Goal: Task Accomplishment & Management: Manage account settings

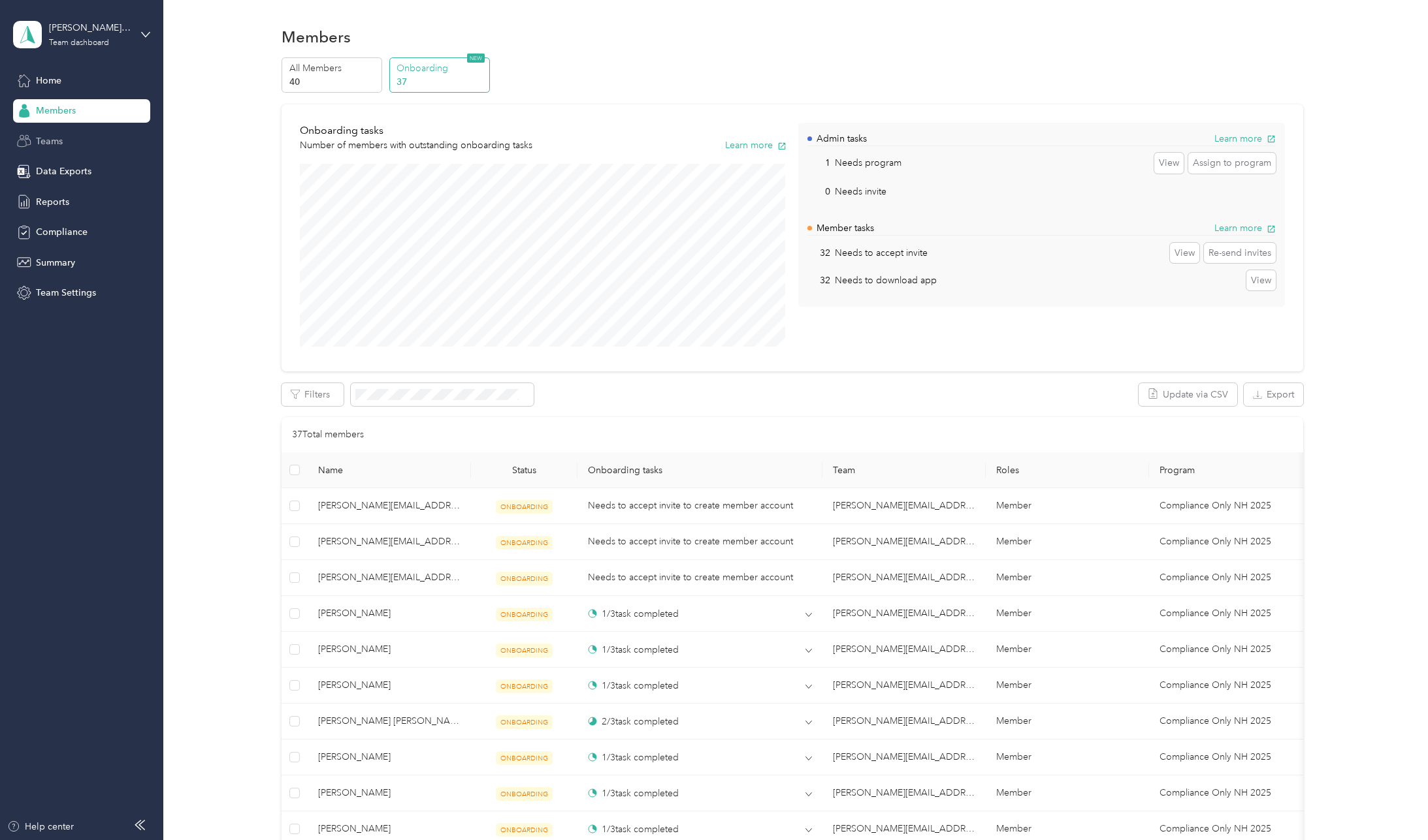
click at [39, 139] on span "Teams" at bounding box center [49, 141] width 27 height 14
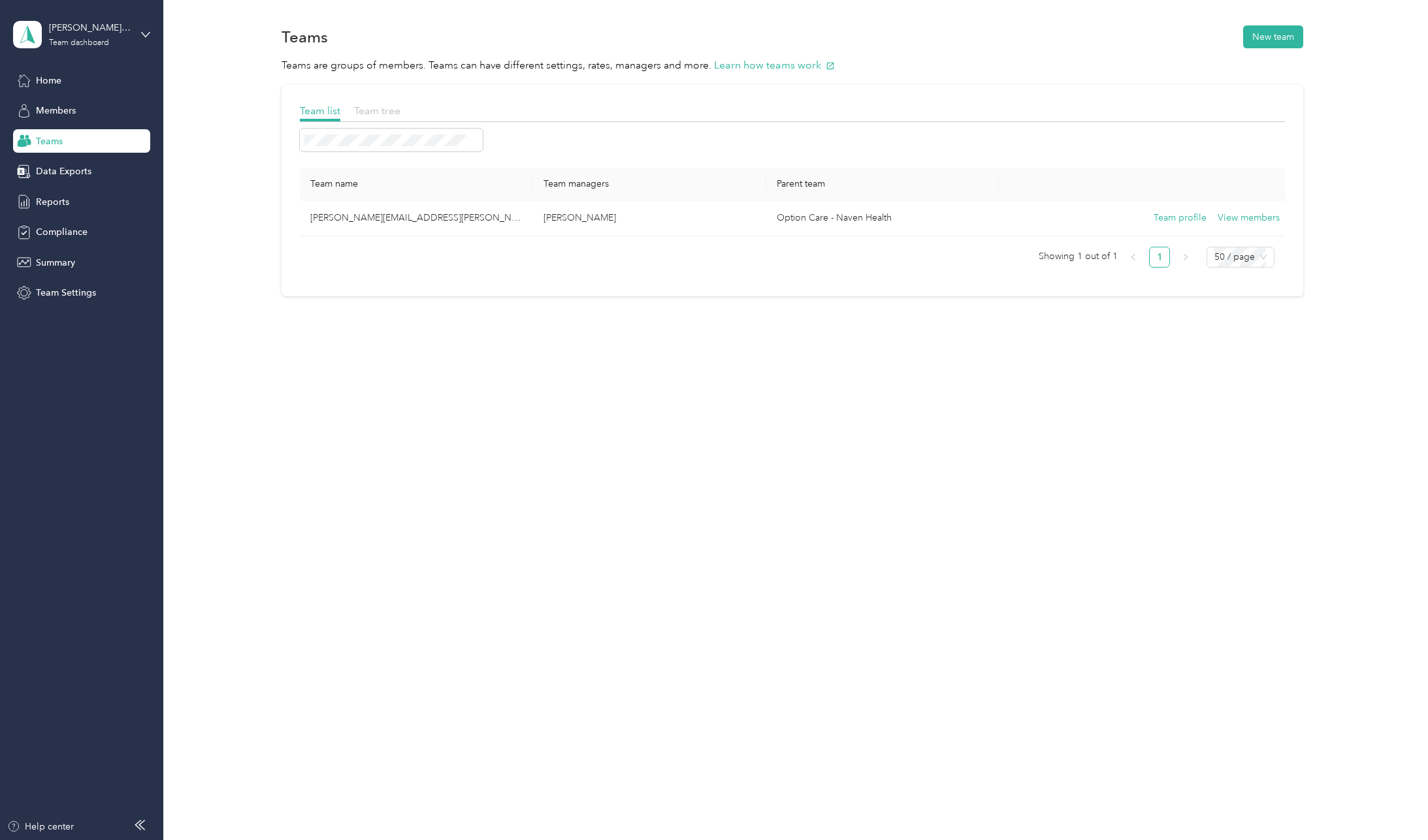
click at [377, 114] on span "Team tree" at bounding box center [377, 111] width 46 height 12
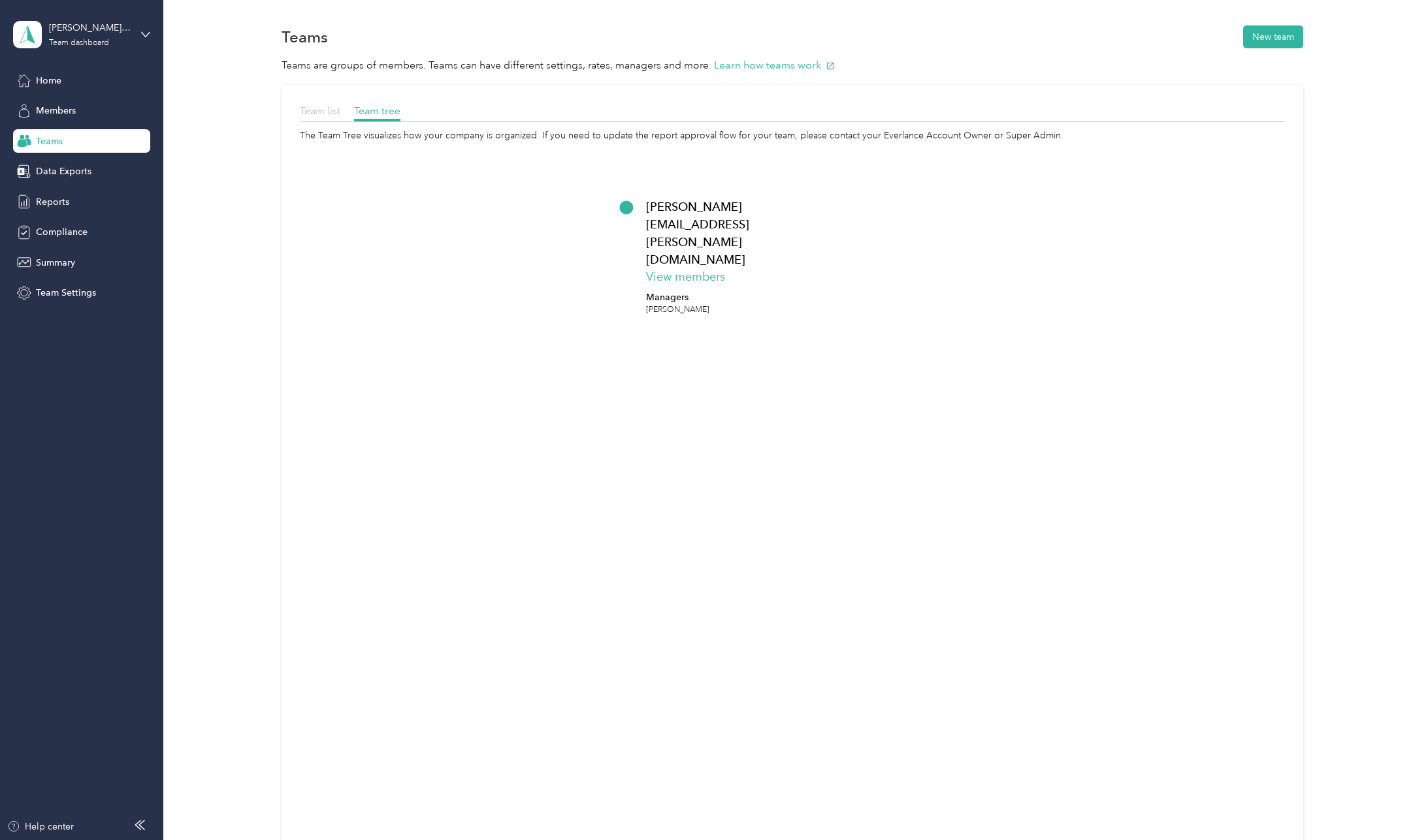
click at [325, 111] on span "Team list" at bounding box center [320, 111] width 41 height 12
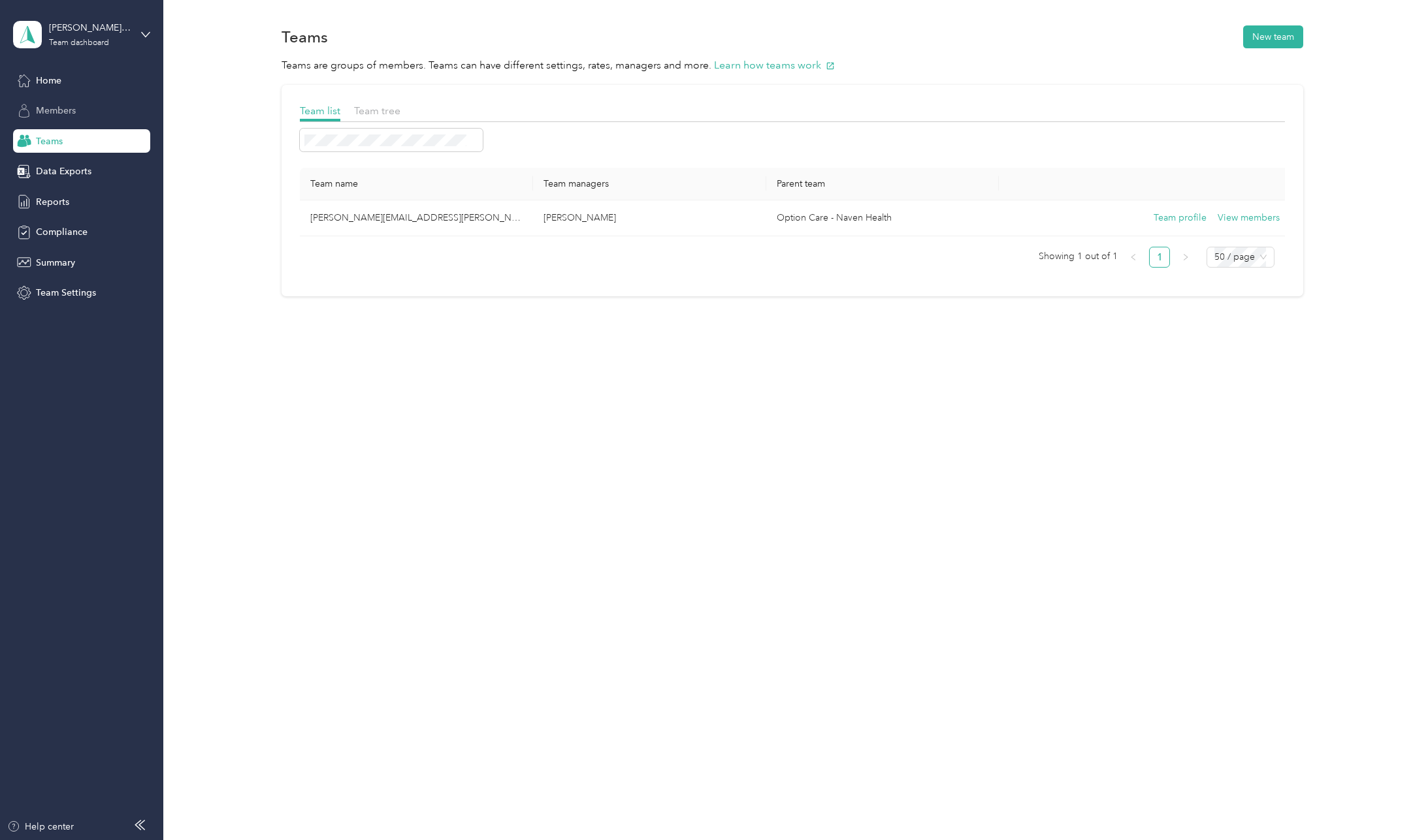
click at [82, 110] on div "Members" at bounding box center [82, 111] width 137 height 23
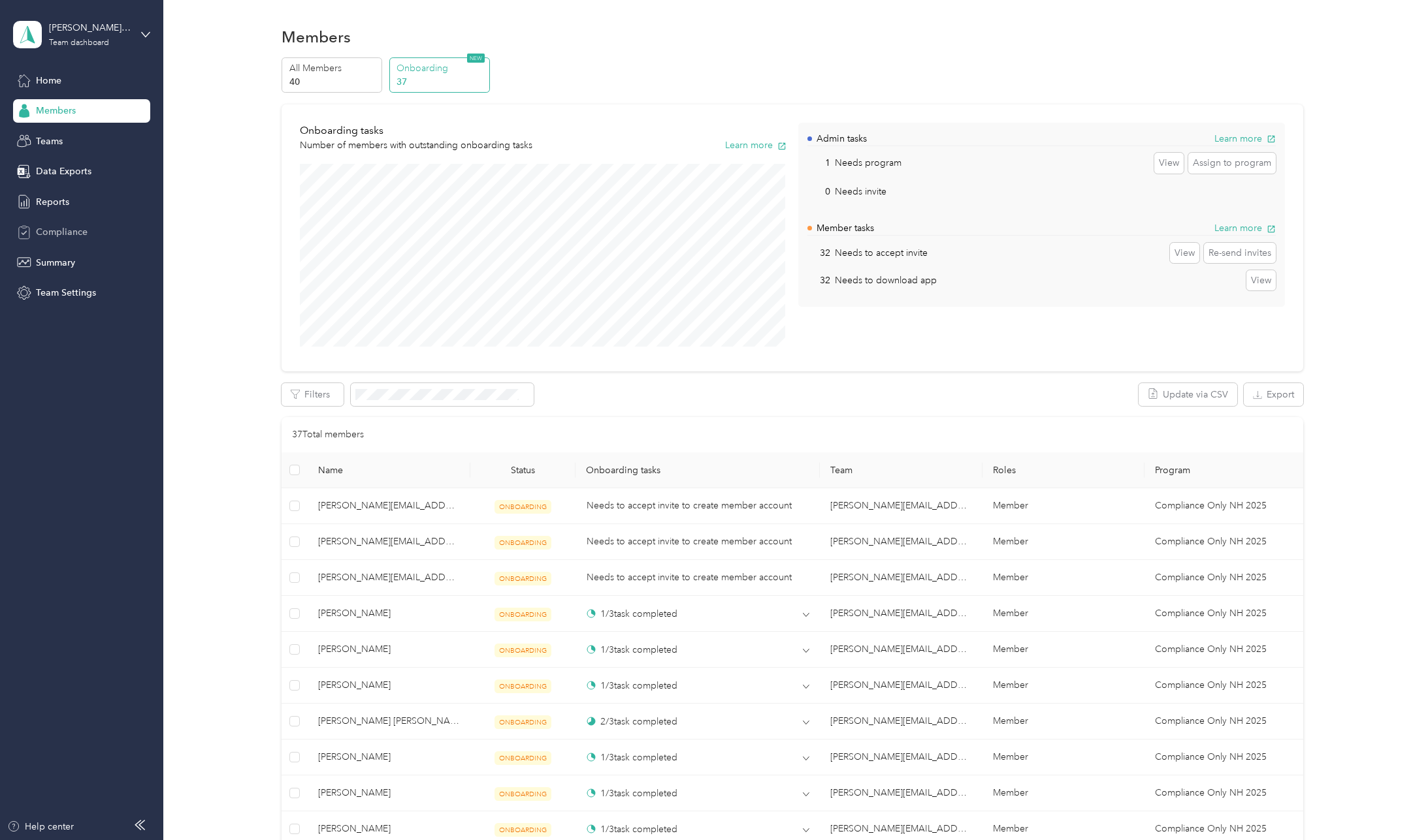
click at [50, 229] on span "Compliance" at bounding box center [61, 232] width 52 height 14
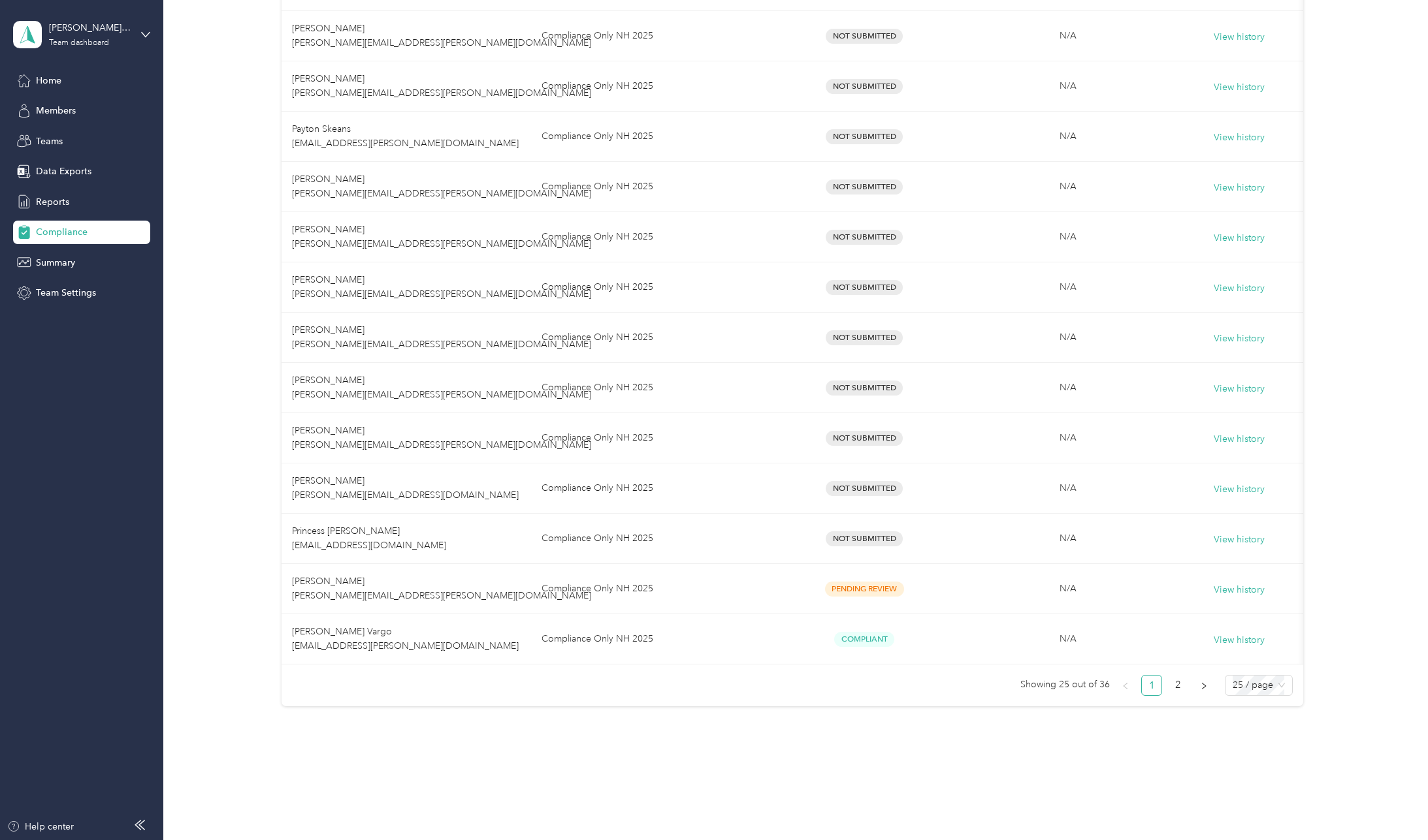
scroll to position [884, 0]
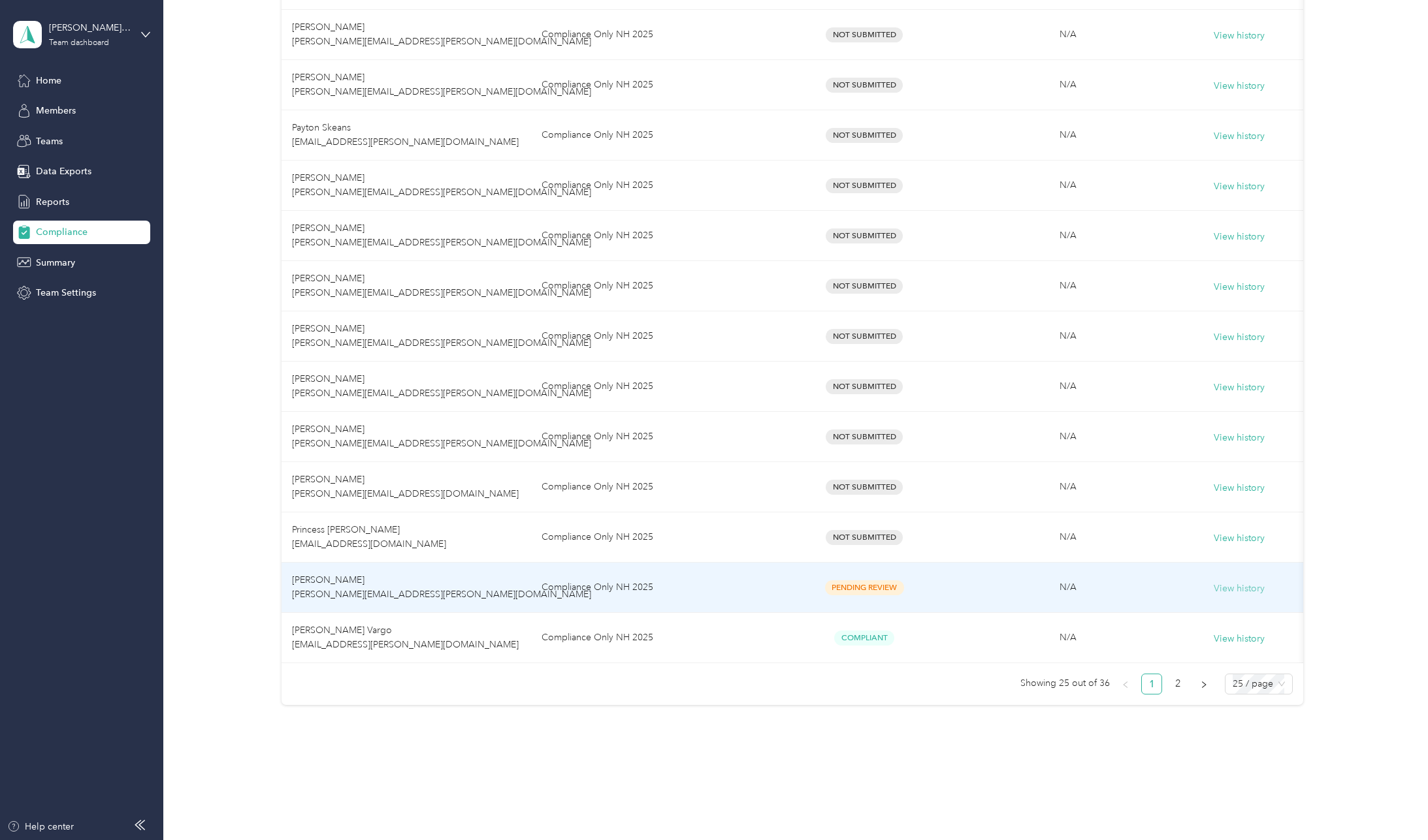
click at [1243, 589] on button "View history" at bounding box center [1239, 589] width 51 height 14
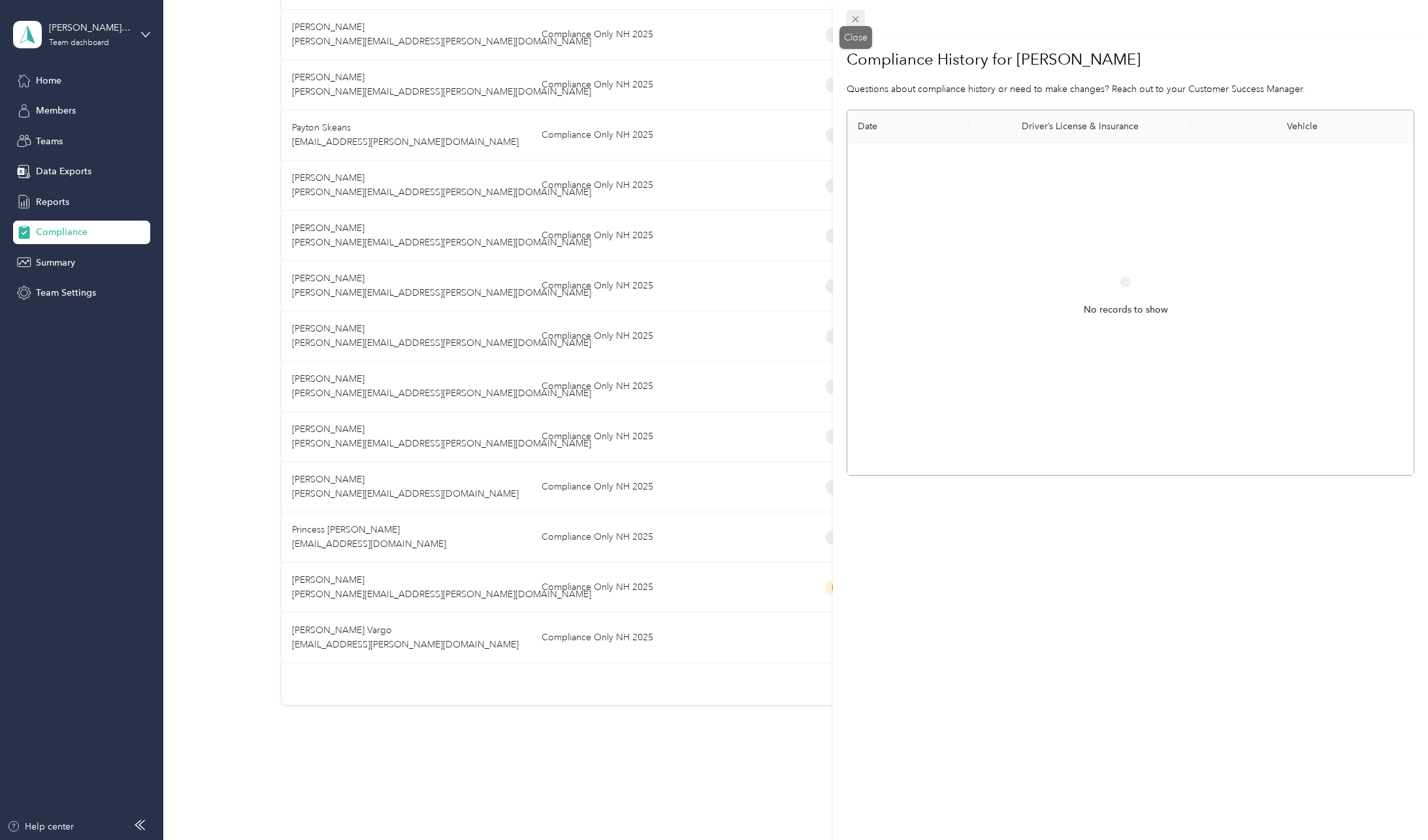
click at [856, 21] on icon at bounding box center [856, 19] width 11 height 11
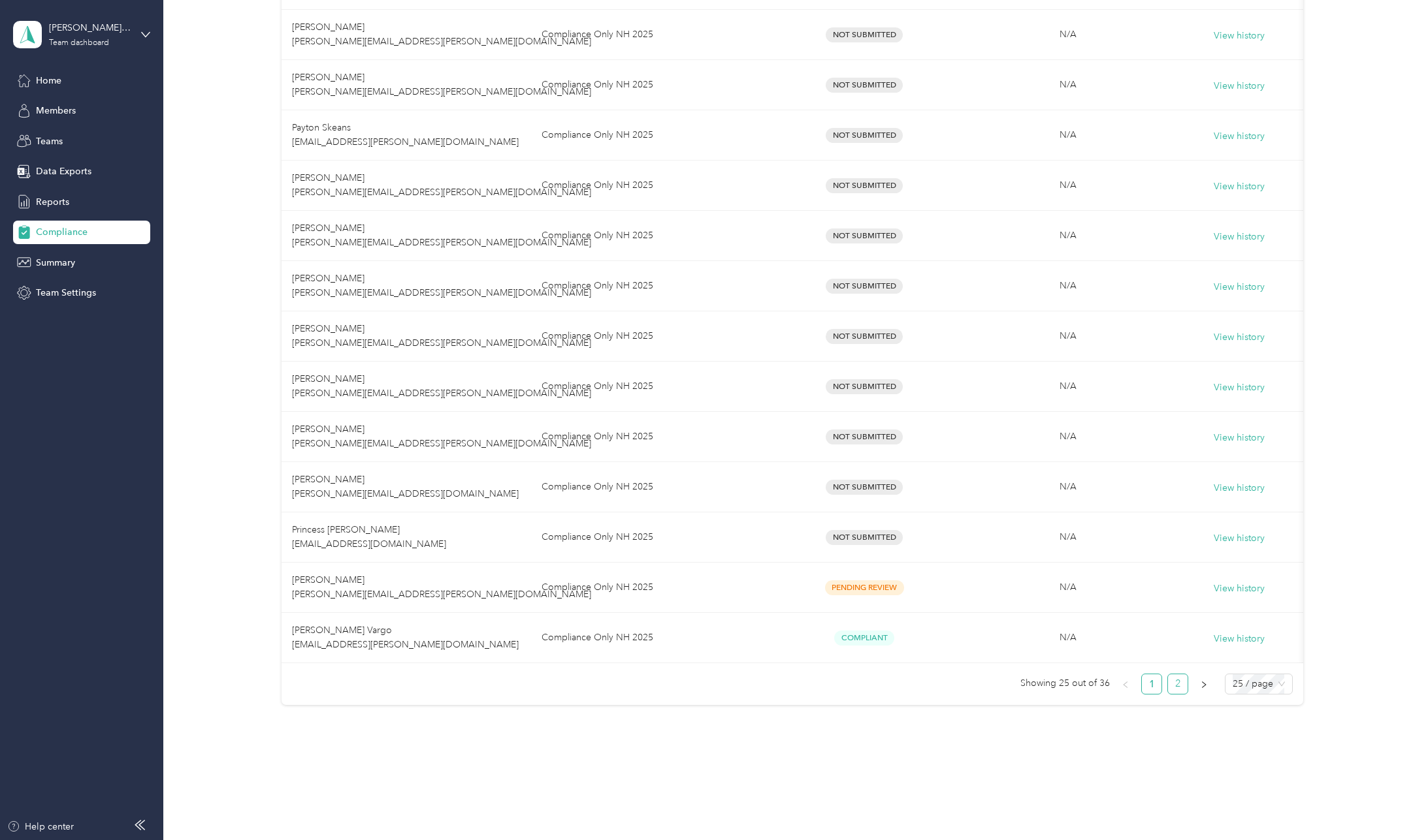
click at [1172, 694] on link "2" at bounding box center [1178, 684] width 20 height 20
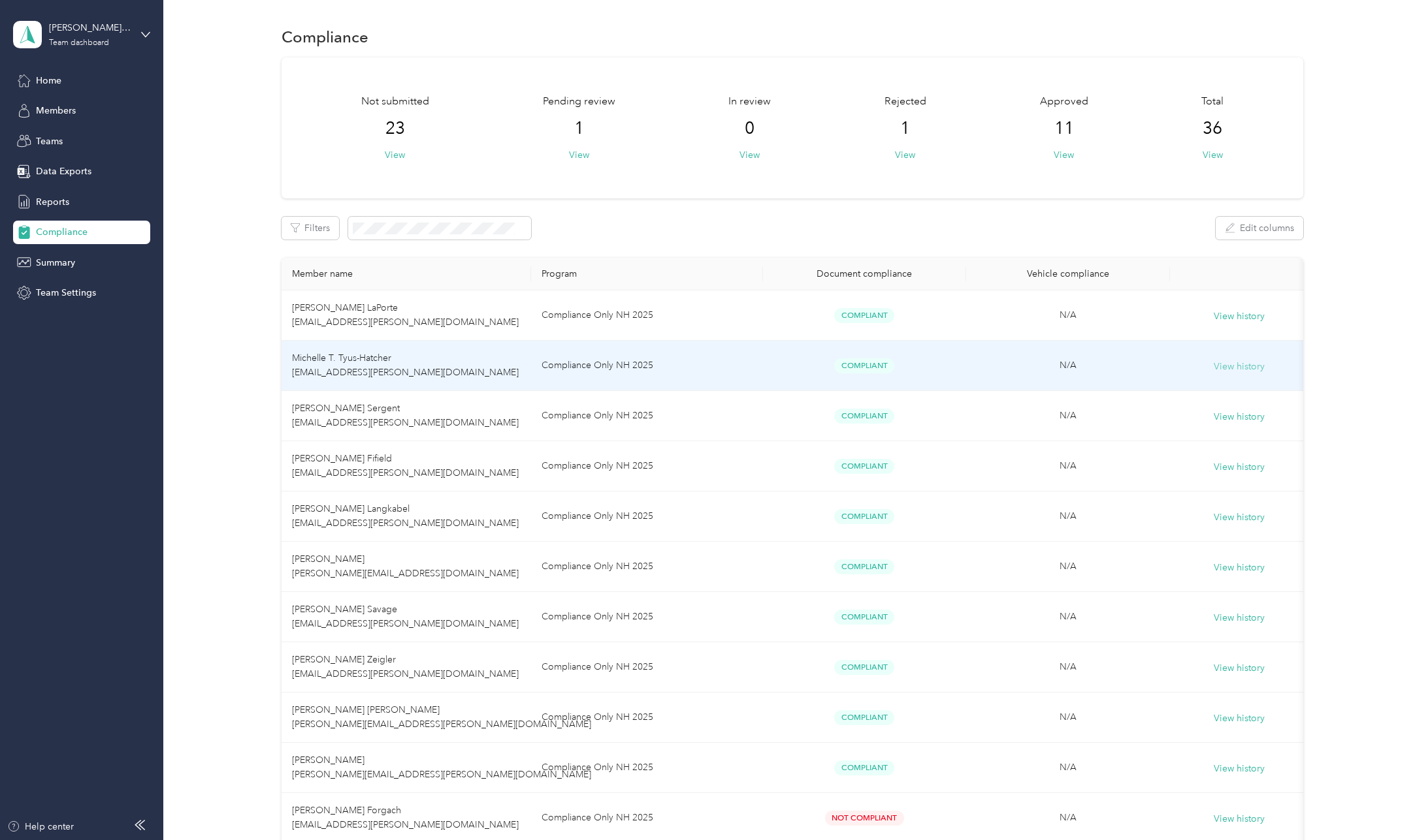
click at [1243, 362] on button "View history" at bounding box center [1239, 367] width 51 height 14
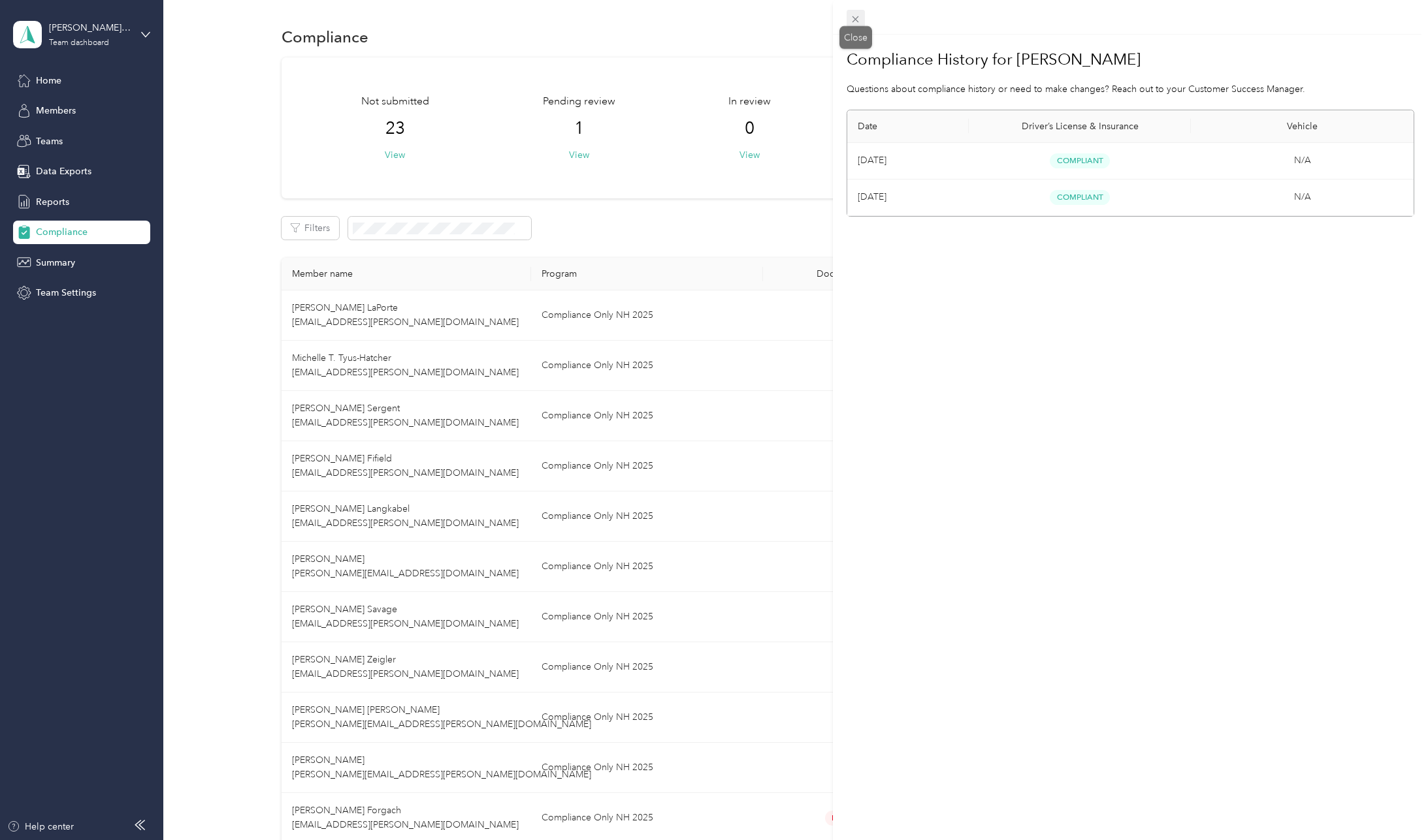
click at [860, 20] on icon at bounding box center [856, 19] width 11 height 11
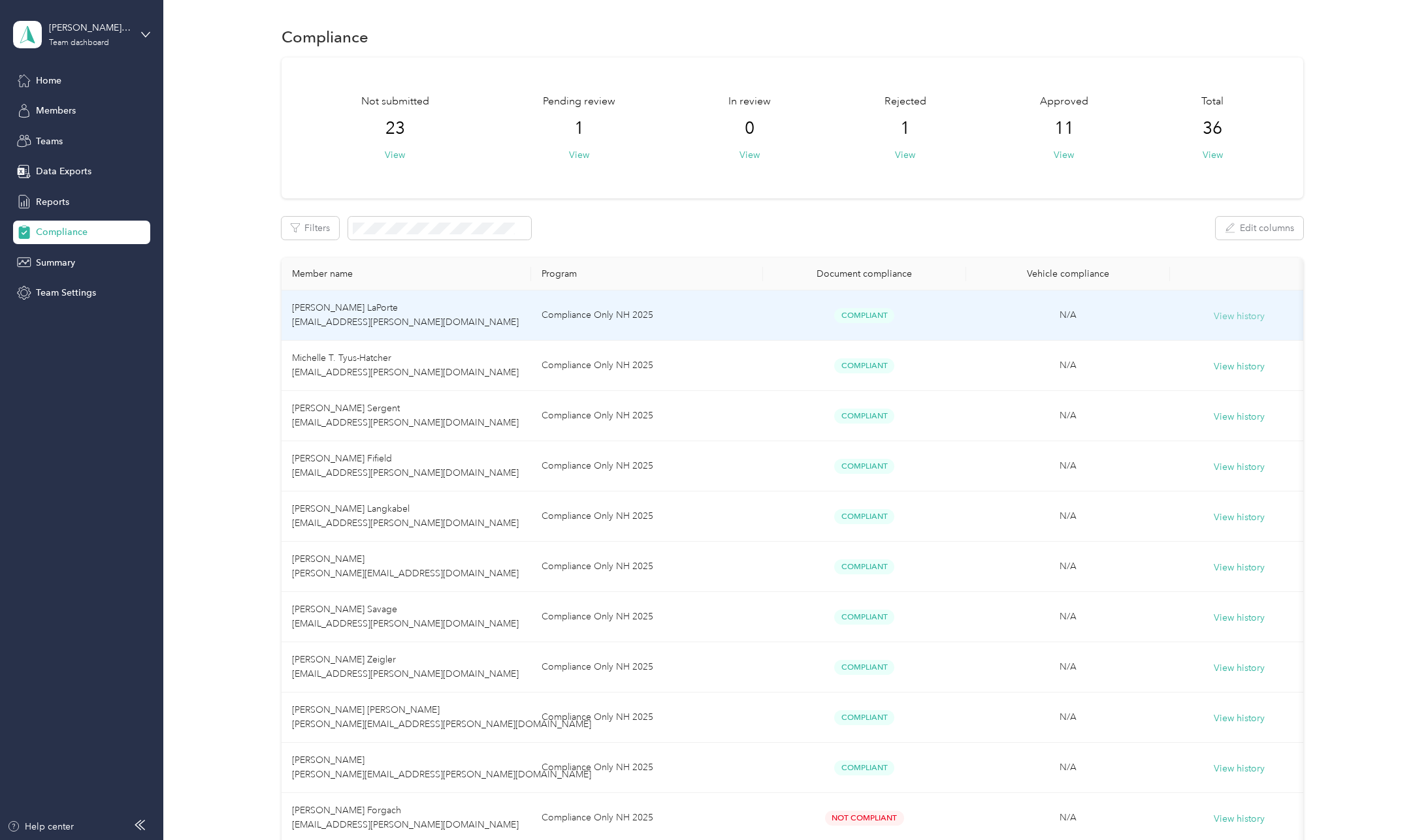
click at [1251, 318] on button "View history" at bounding box center [1239, 317] width 51 height 14
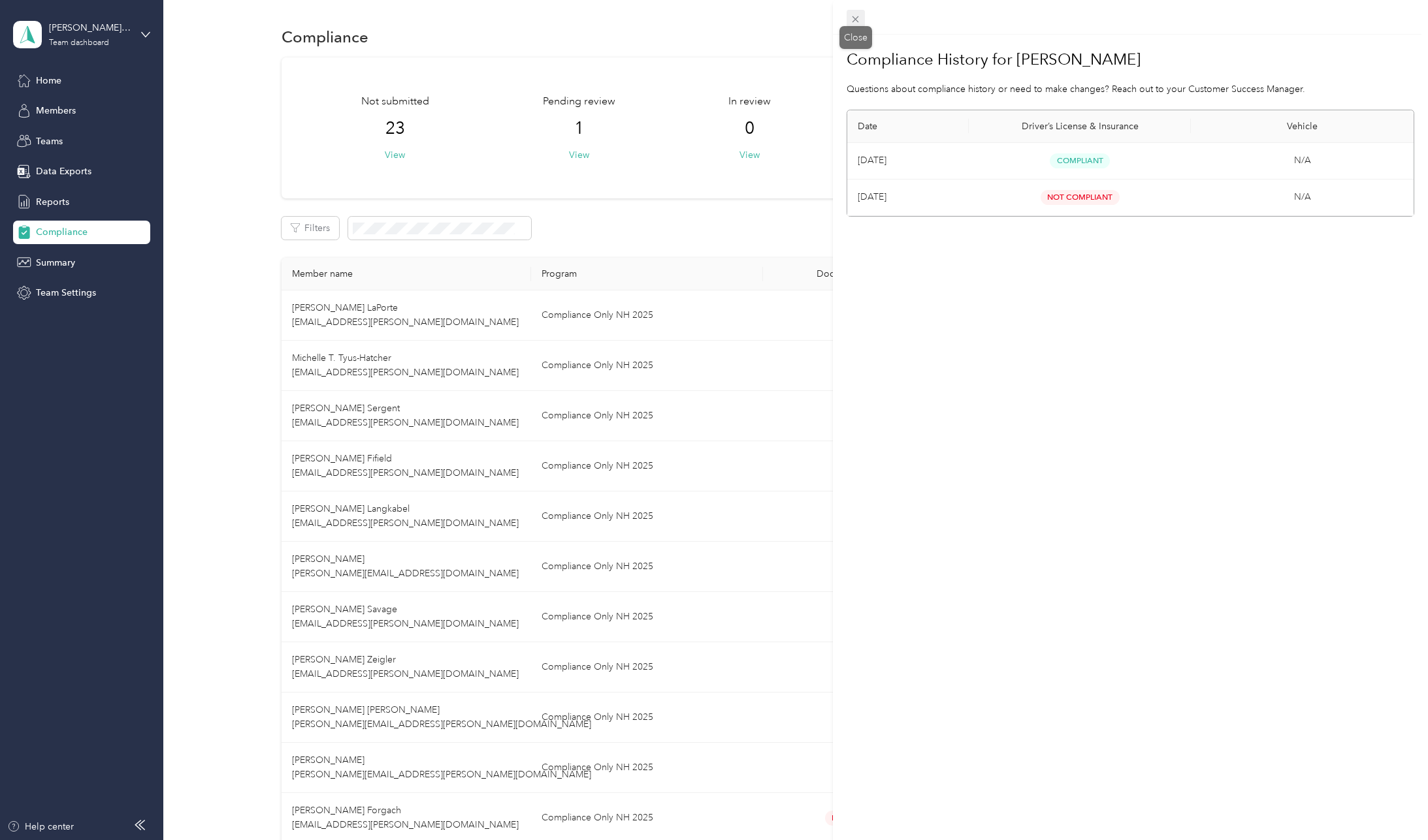
click at [856, 20] on icon at bounding box center [856, 20] width 7 height 7
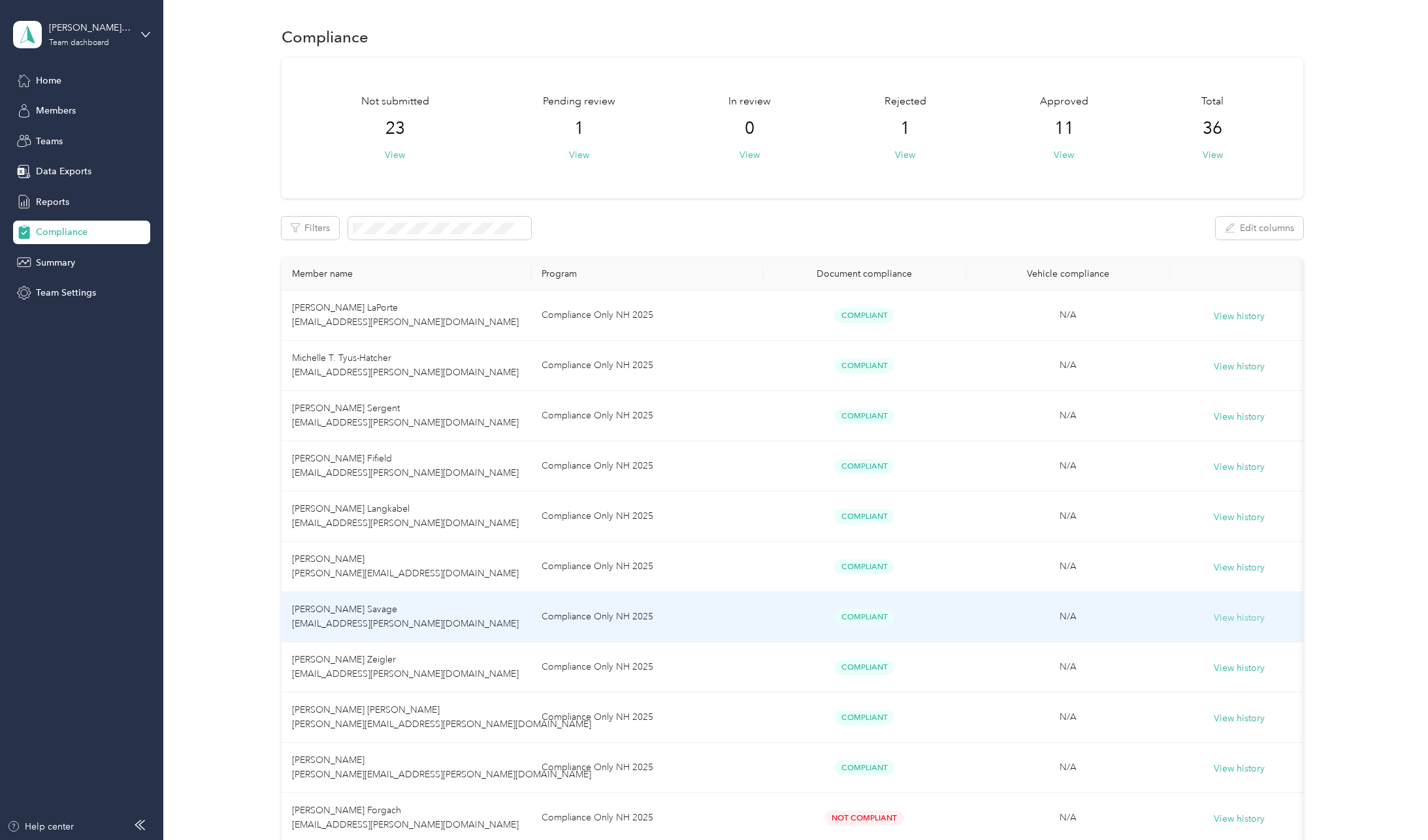
click at [1255, 623] on button "View history" at bounding box center [1239, 618] width 51 height 14
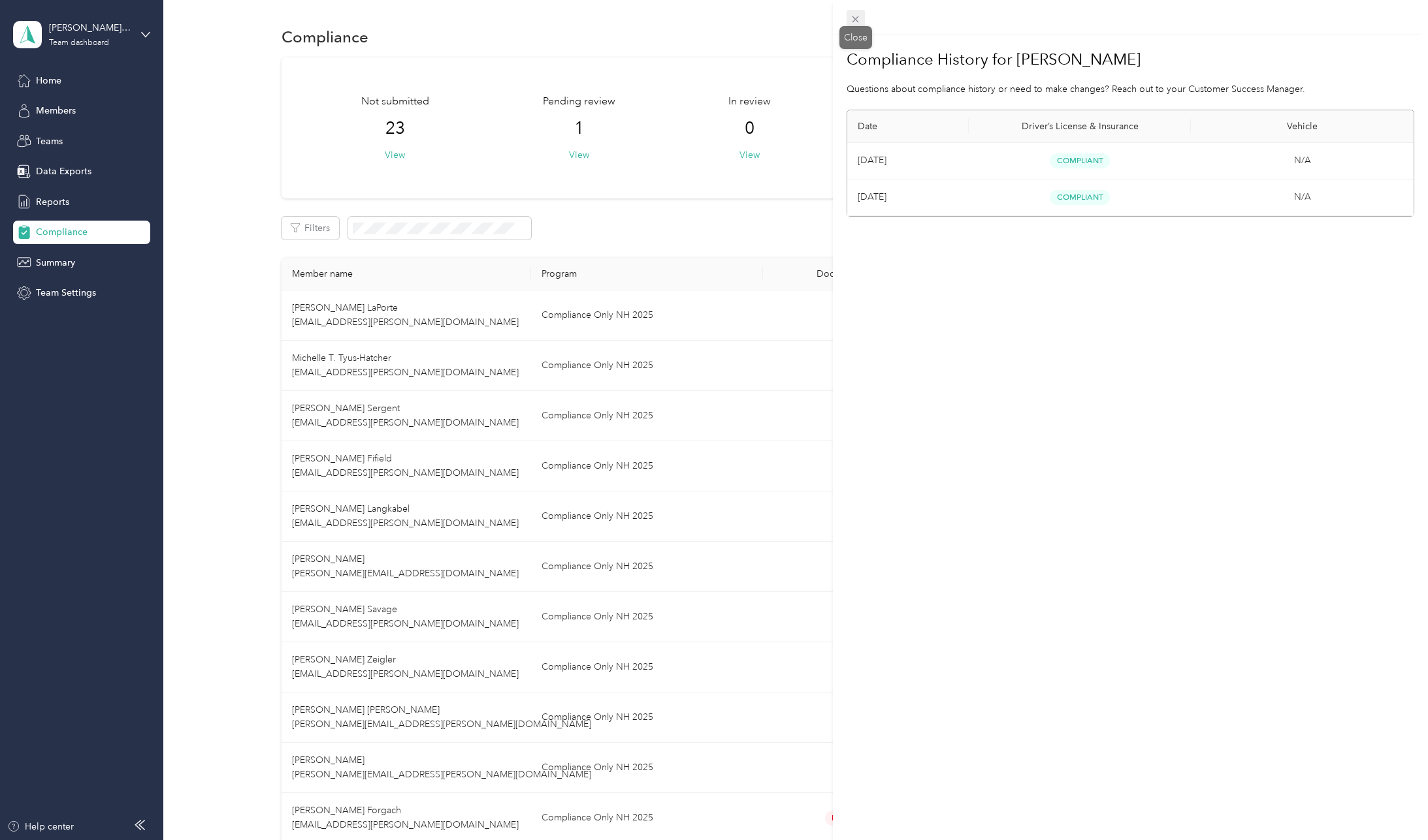
click at [858, 24] on icon at bounding box center [856, 19] width 11 height 11
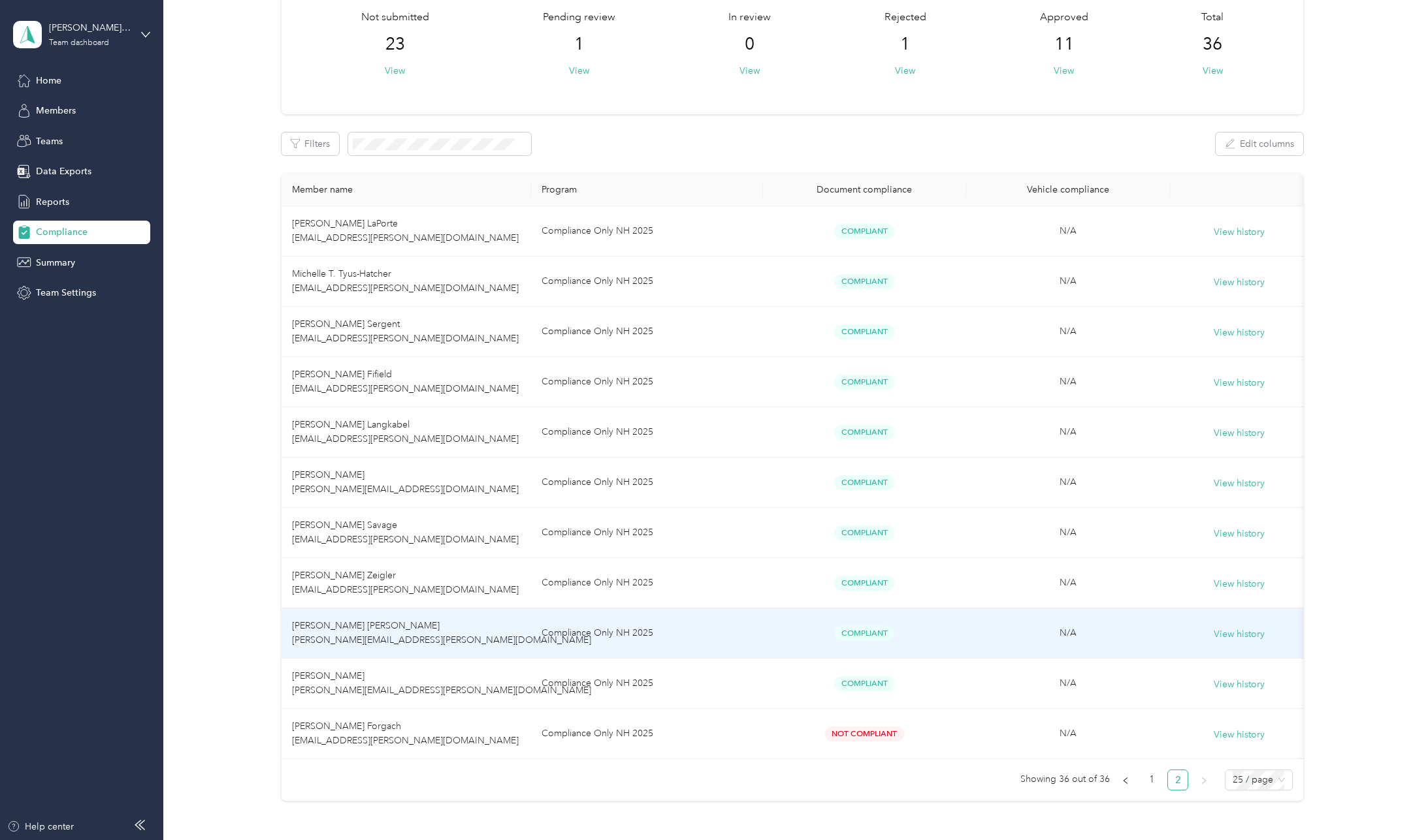
scroll to position [190, 0]
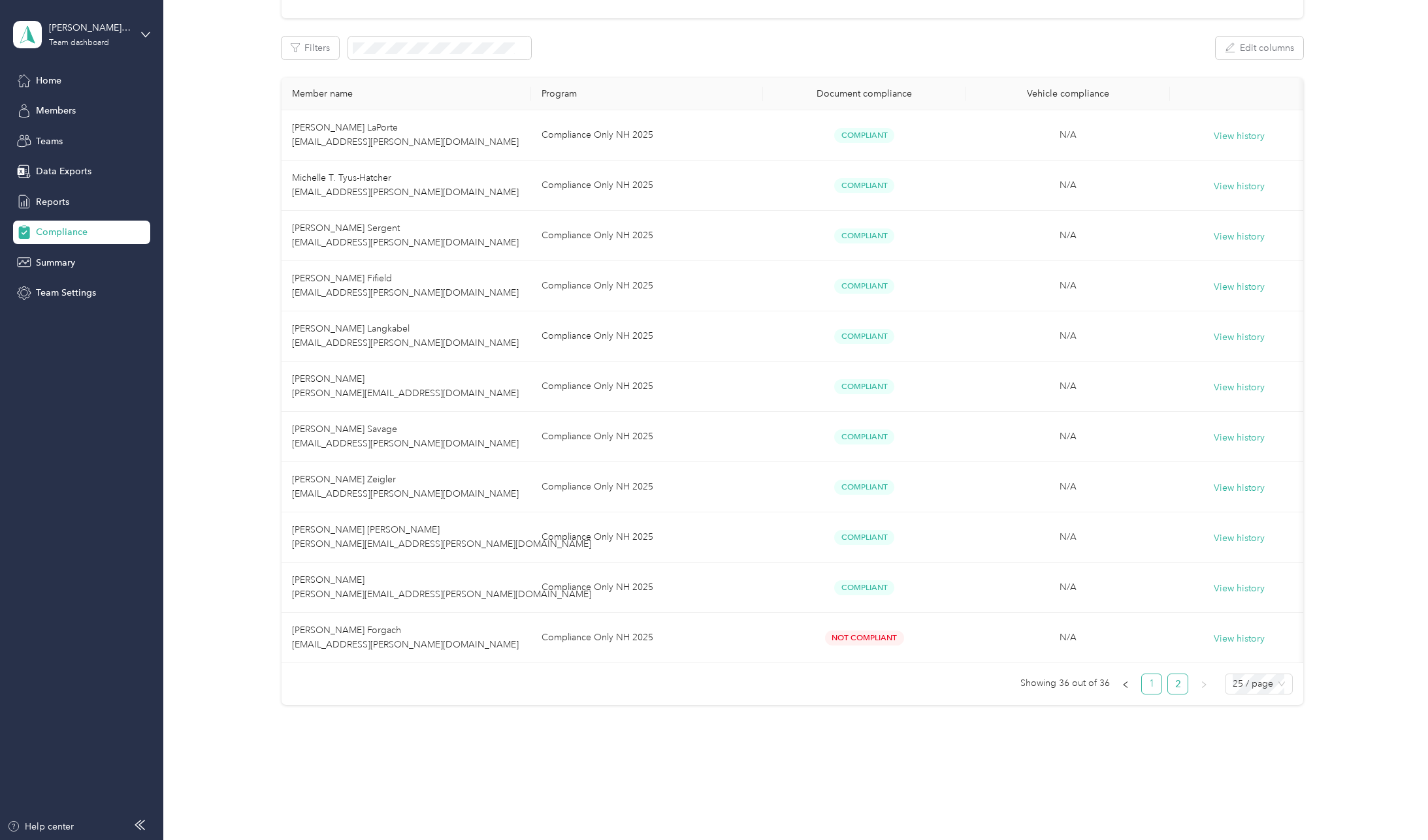
click at [1150, 692] on link "1" at bounding box center [1152, 684] width 20 height 20
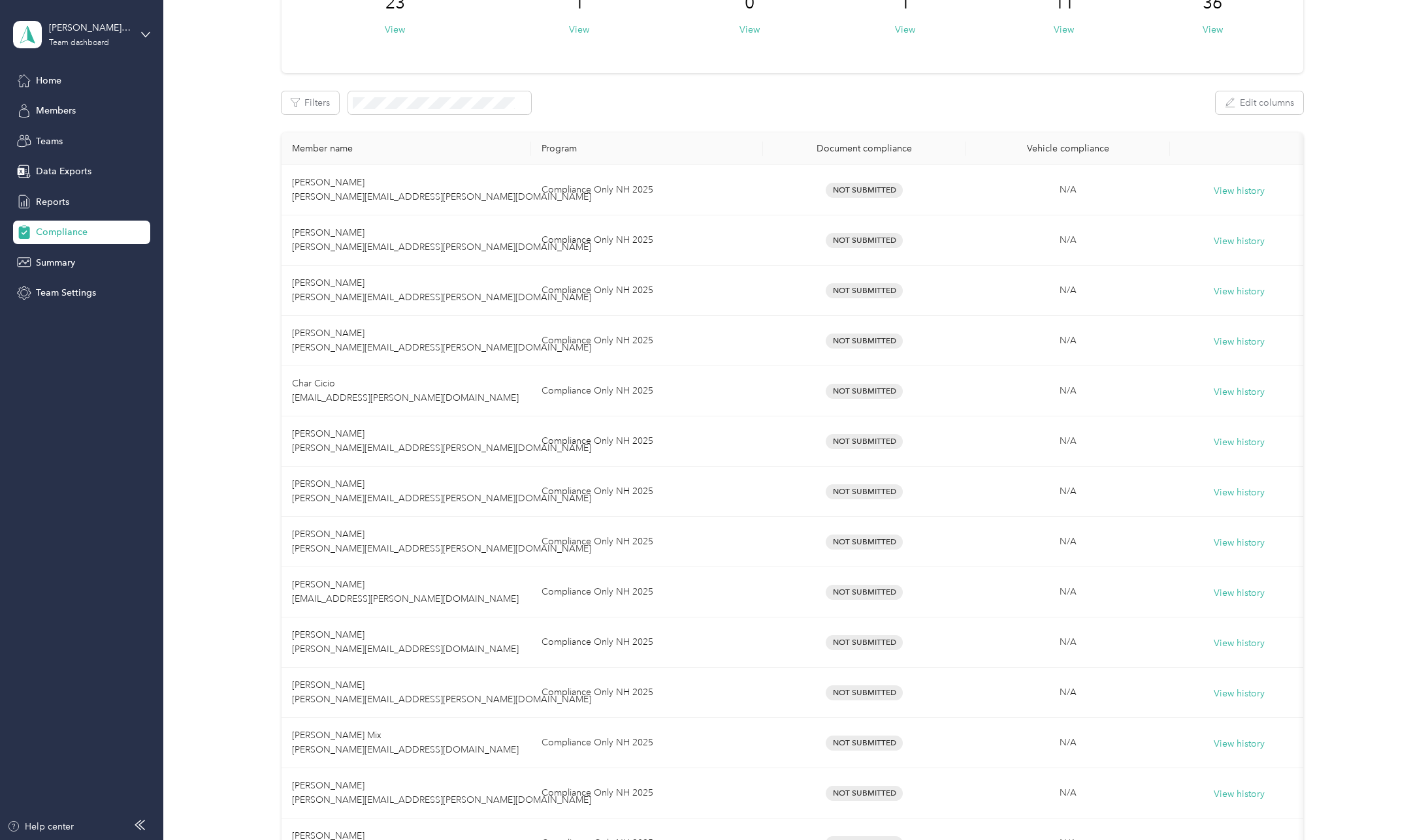
scroll to position [125, 0]
click at [52, 266] on span "Summary" at bounding box center [55, 263] width 39 height 14
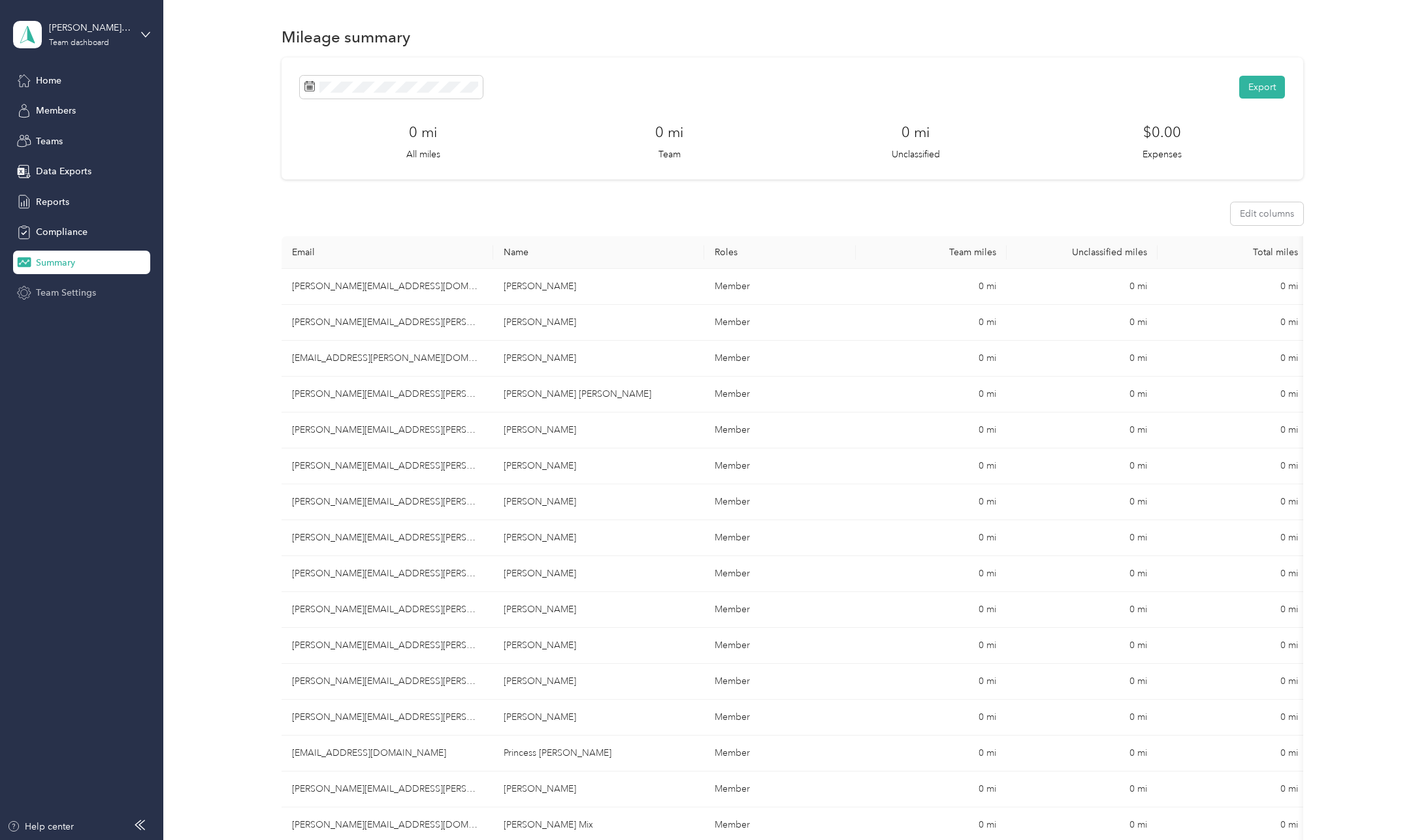
click at [51, 287] on span "Team Settings" at bounding box center [65, 293] width 60 height 14
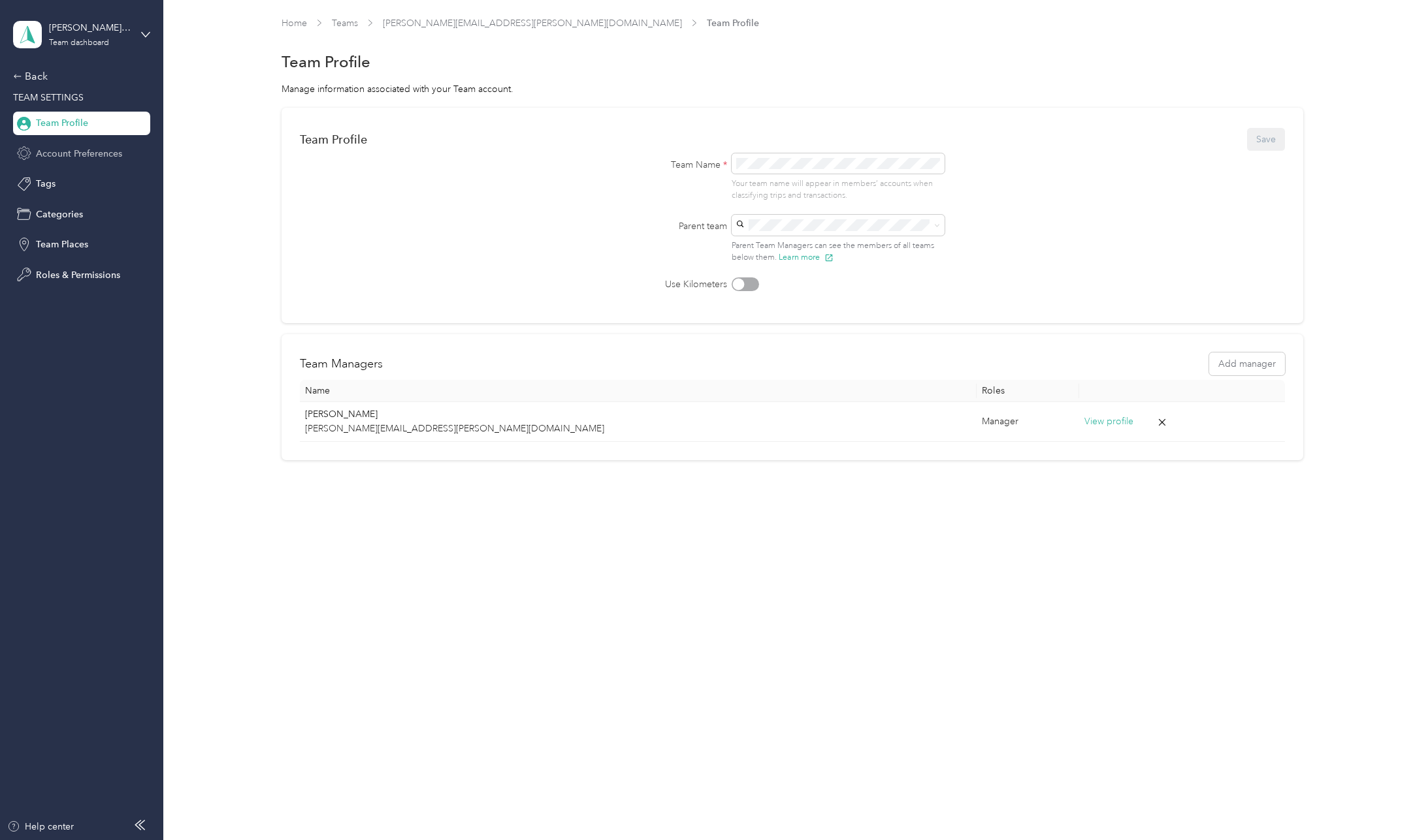
click at [63, 148] on span "Account Preferences" at bounding box center [78, 154] width 86 height 14
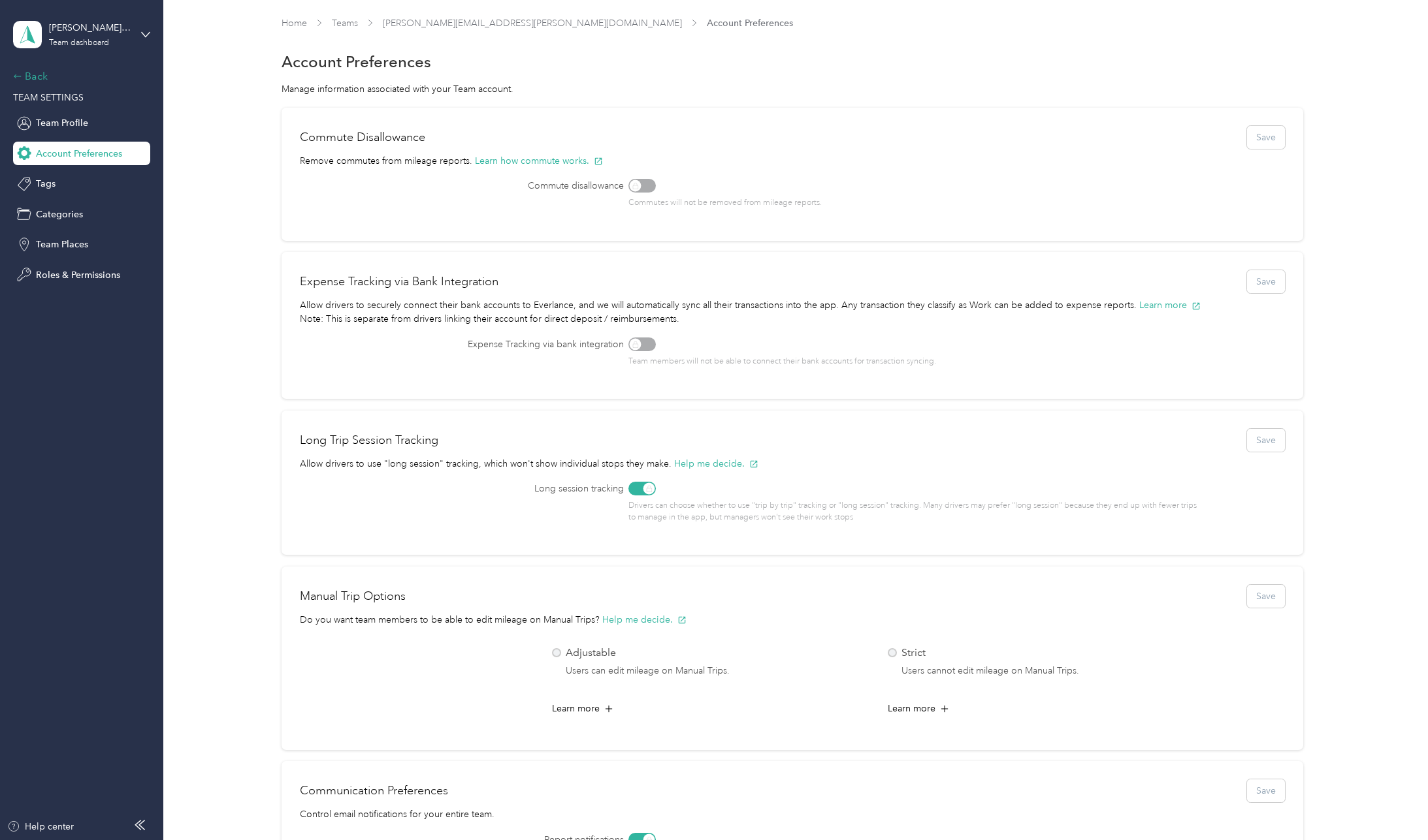
click at [16, 78] on icon at bounding box center [17, 76] width 9 height 9
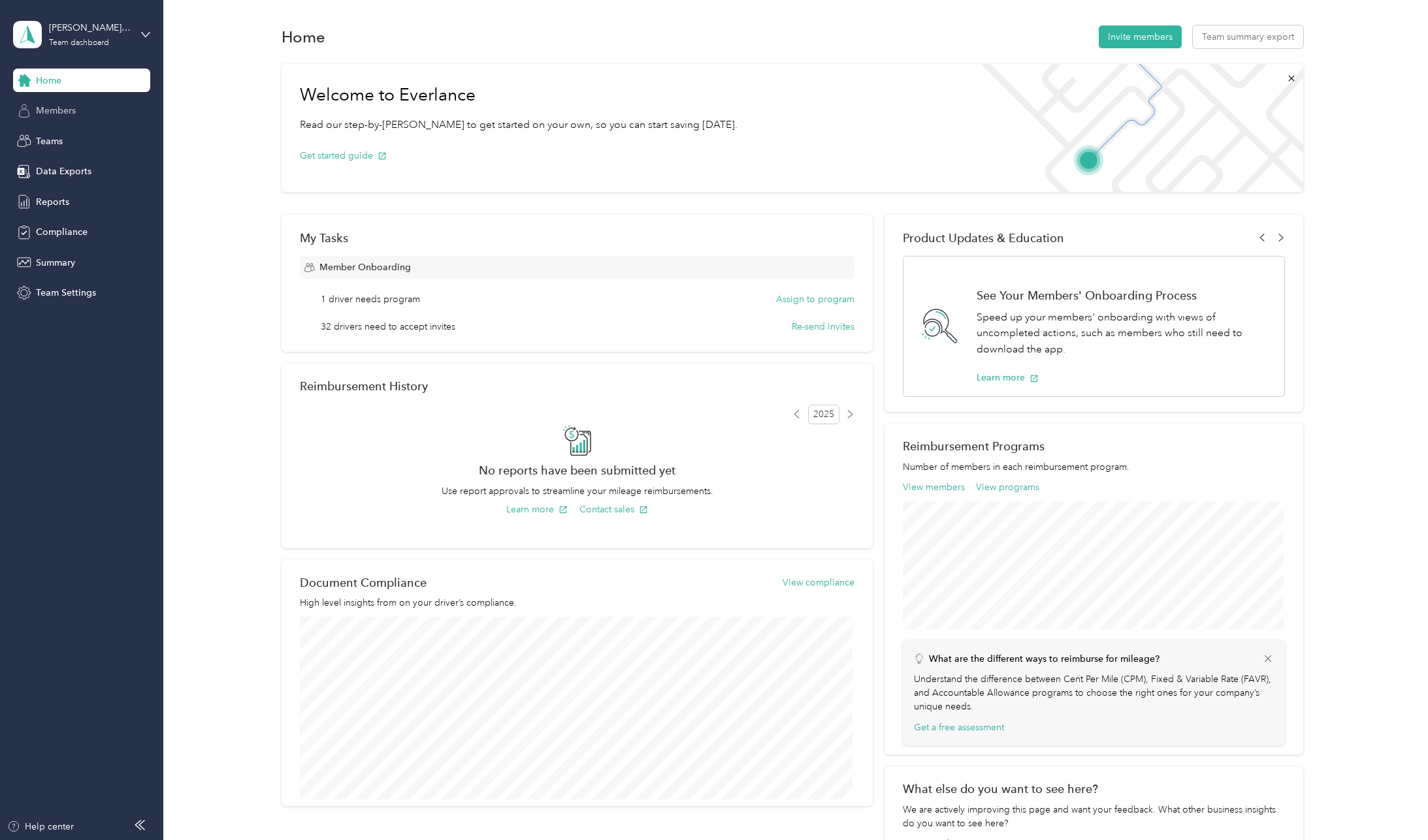
click at [40, 113] on span "Members" at bounding box center [56, 111] width 40 height 14
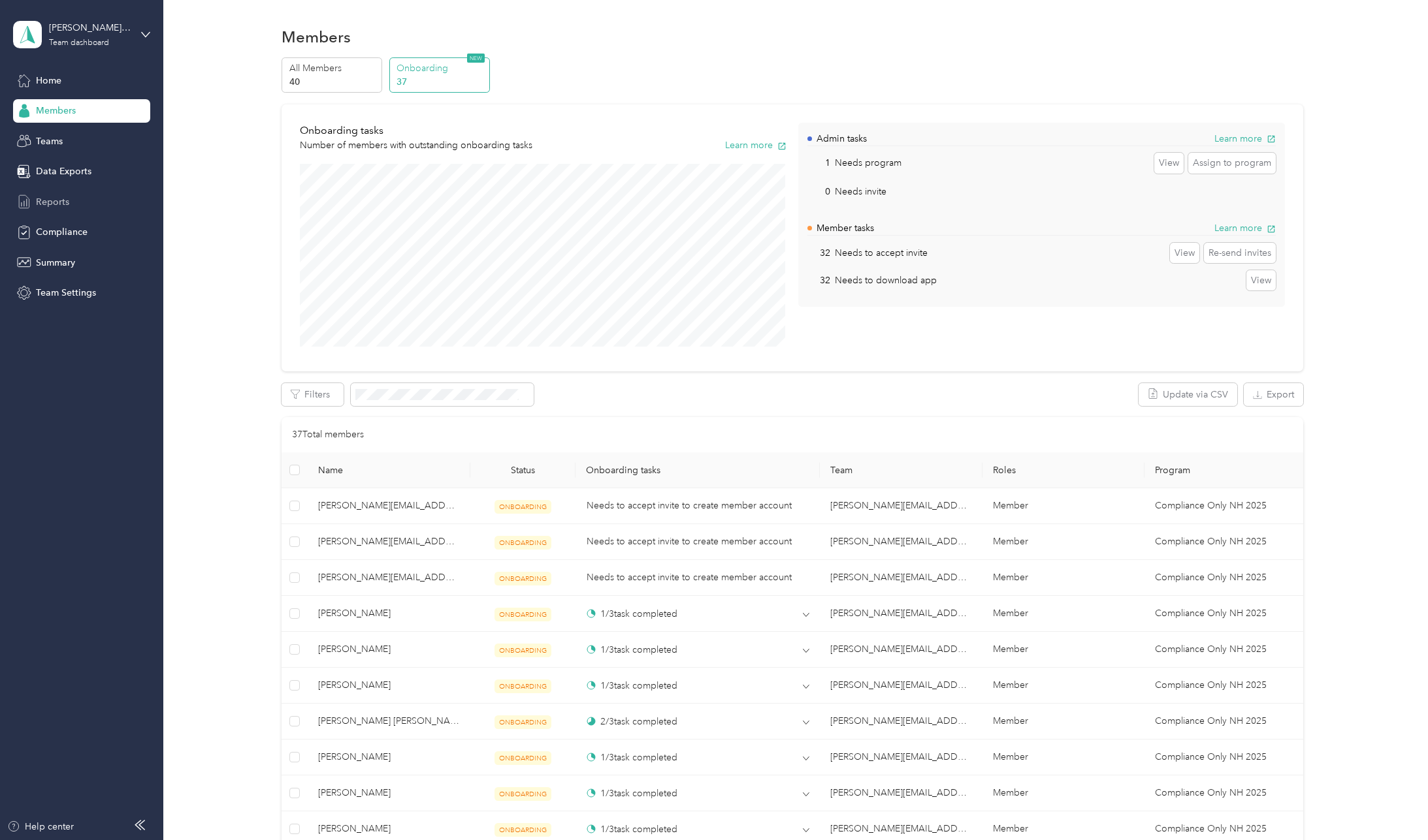
click at [48, 204] on span "Reports" at bounding box center [52, 202] width 33 height 14
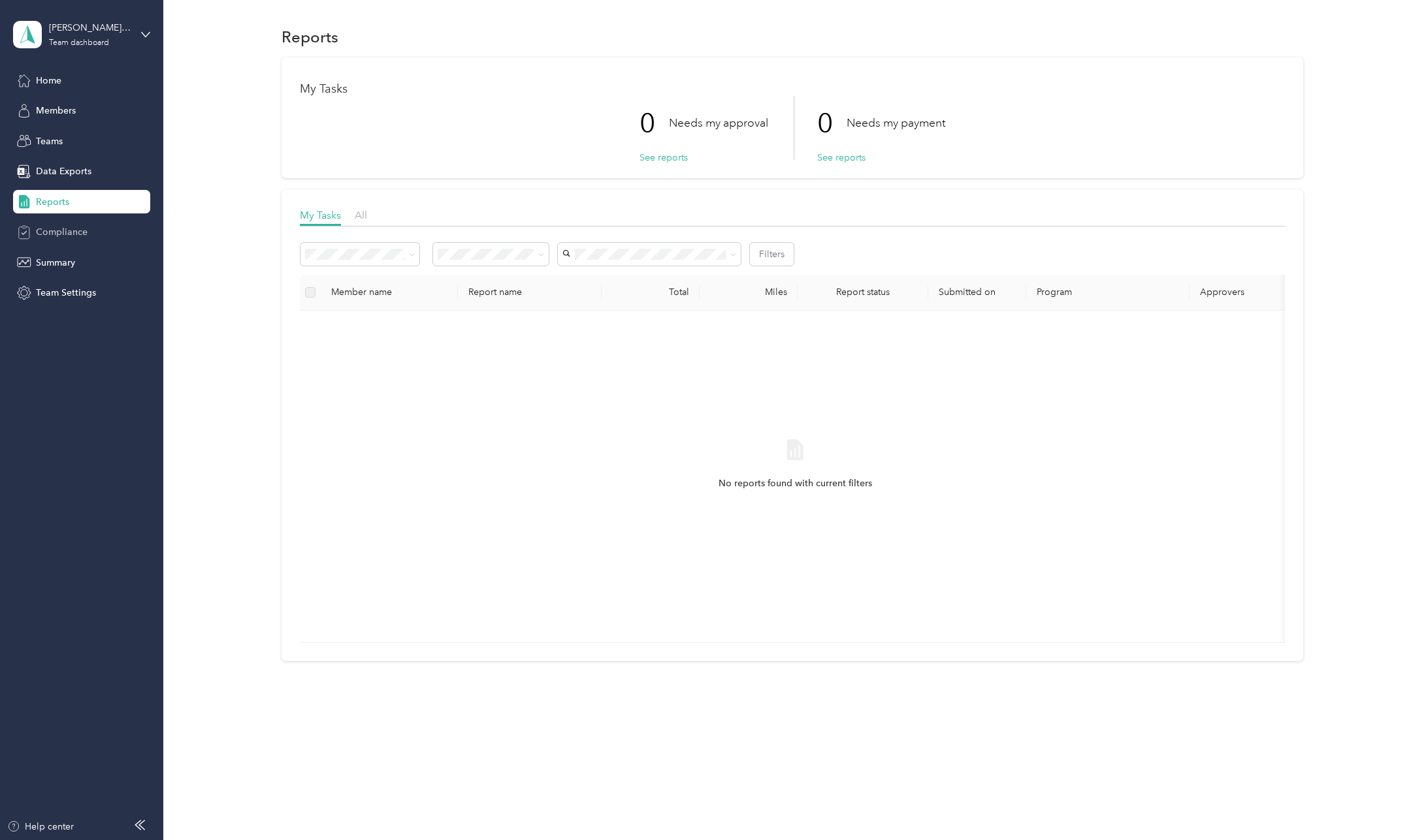
click at [60, 234] on span "Compliance" at bounding box center [61, 232] width 52 height 14
